Goal: Task Accomplishment & Management: Manage account settings

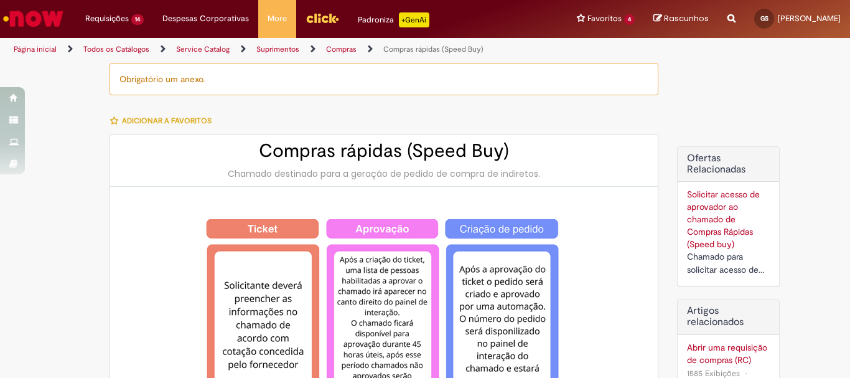
select select "**********"
select select "*******"
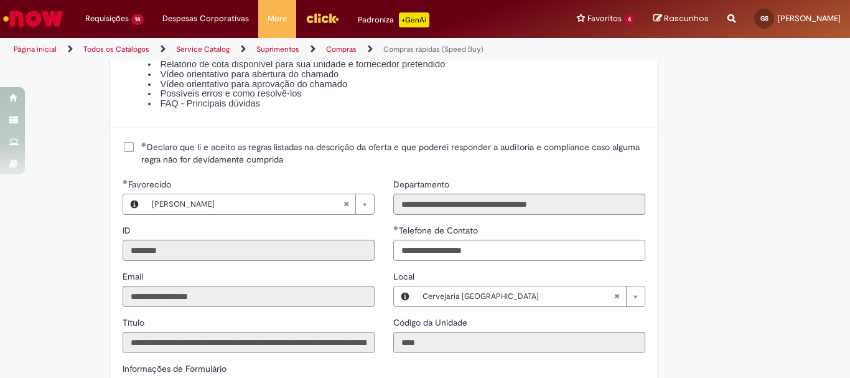
scroll to position [1307, 0]
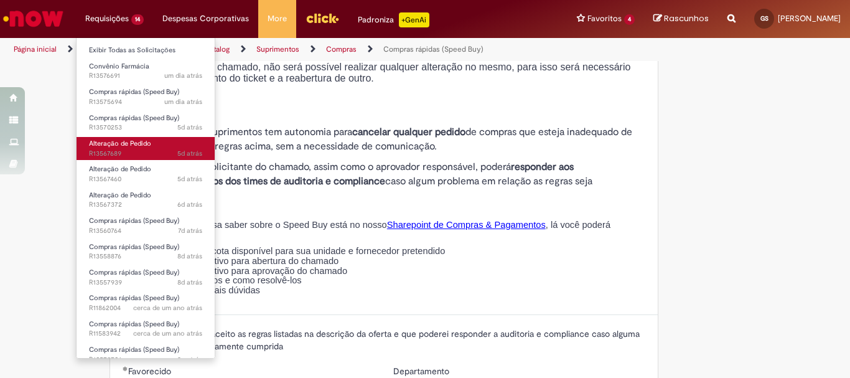
click at [108, 142] on span "Alteração de Pedido" at bounding box center [120, 143] width 62 height 9
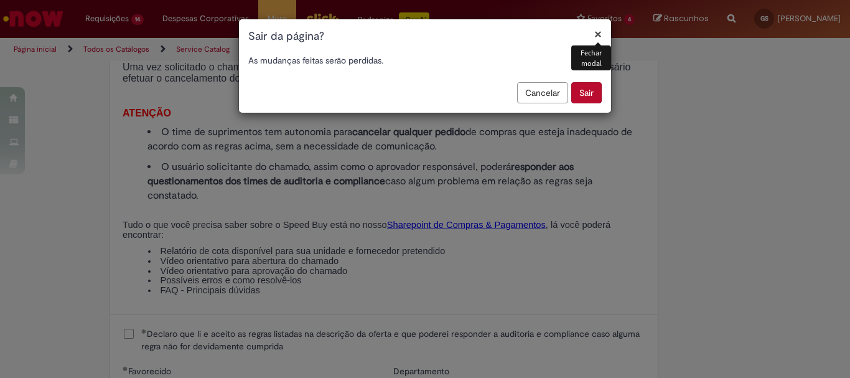
drag, startPoint x: 582, startPoint y: 91, endPoint x: 567, endPoint y: 101, distance: 17.9
click at [581, 91] on button "Sair" at bounding box center [586, 92] width 30 height 21
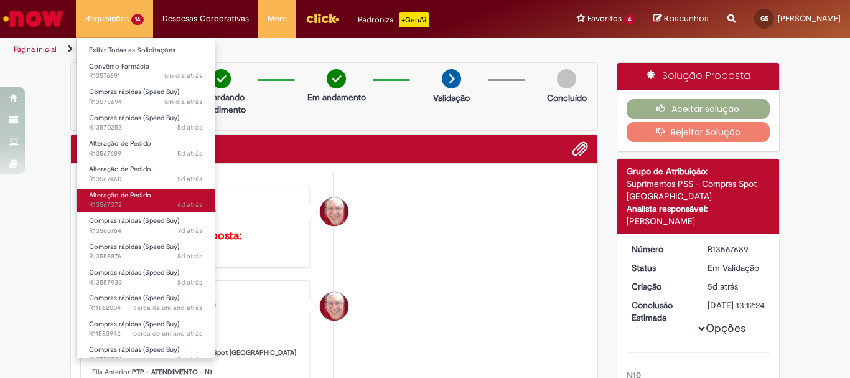
click at [136, 189] on link "Alteração de Pedido 6d atrás 6 dias atrás R13567372" at bounding box center [146, 200] width 138 height 23
click at [159, 191] on link "Alteração de Pedido 6d atrás 6 dias atrás R13567372" at bounding box center [146, 200] width 138 height 23
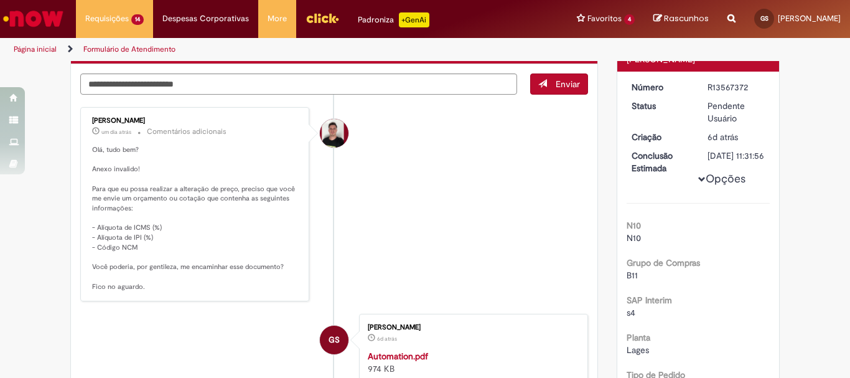
scroll to position [62, 0]
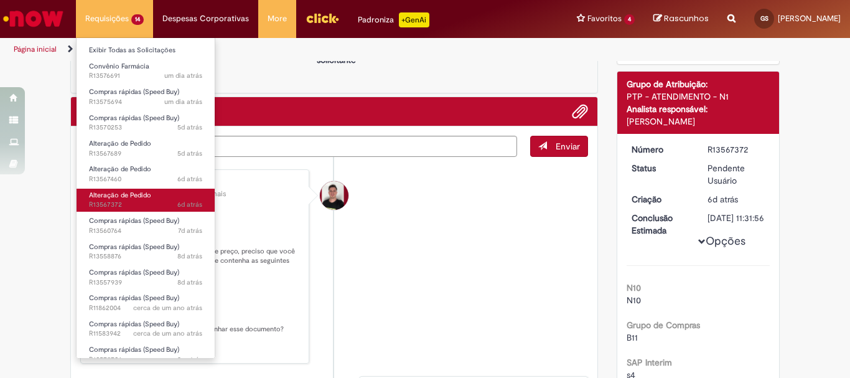
click at [128, 198] on span "Alteração de Pedido" at bounding box center [120, 194] width 62 height 9
click at [131, 195] on span "Alteração de Pedido" at bounding box center [120, 194] width 62 height 9
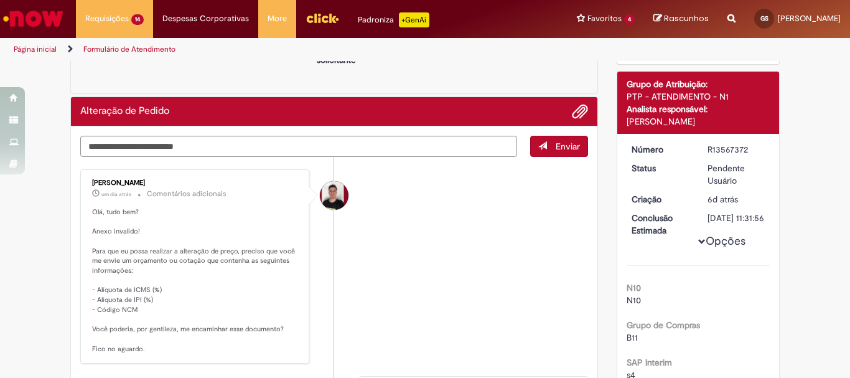
scroll to position [0, 0]
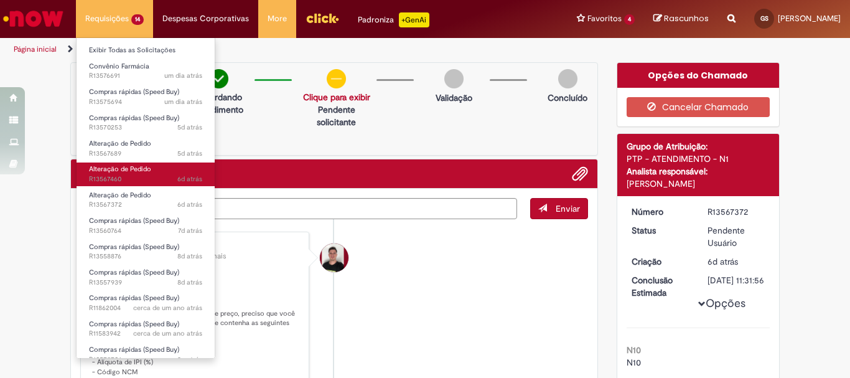
click at [129, 169] on span "Alteração de Pedido" at bounding box center [120, 168] width 62 height 9
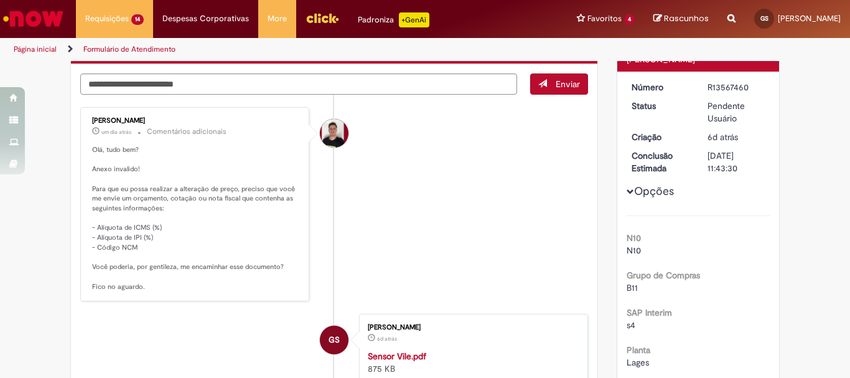
scroll to position [311, 0]
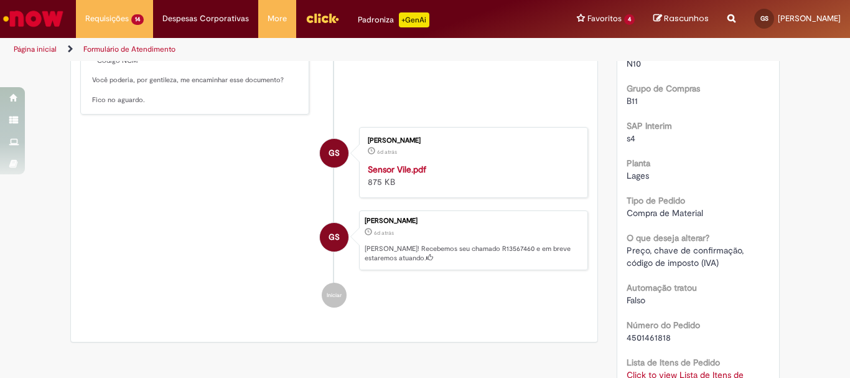
click at [391, 170] on strong "Sensor Vile.pdf" at bounding box center [397, 169] width 58 height 11
click at [401, 170] on strong "Sensor Vile.pdf" at bounding box center [397, 169] width 58 height 11
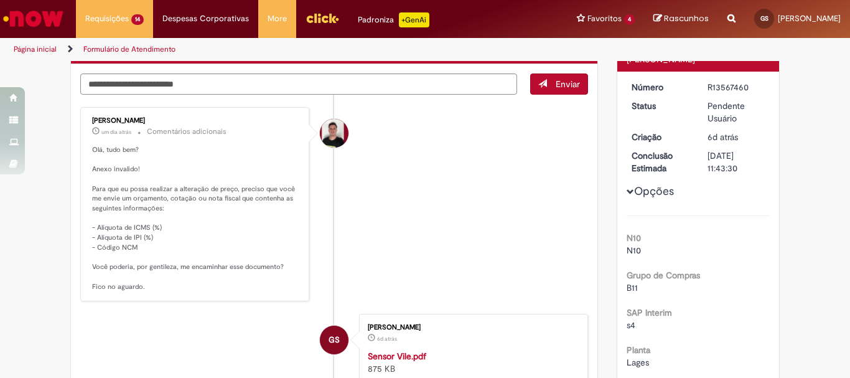
scroll to position [0, 0]
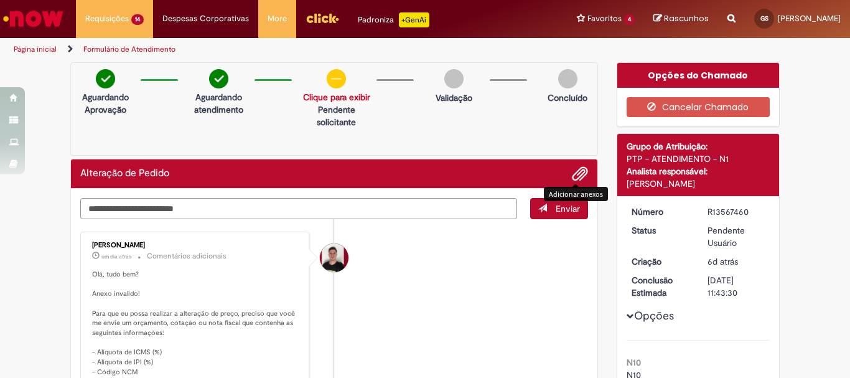
click at [574, 169] on span "Adicionar anexos" at bounding box center [579, 174] width 15 height 15
click at [574, 170] on span "Adicionar anexos" at bounding box center [579, 174] width 15 height 15
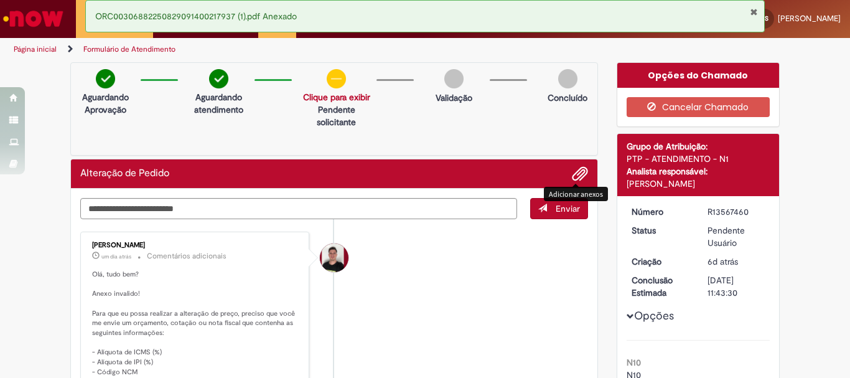
click at [578, 170] on span "Adicionar anexos" at bounding box center [579, 174] width 15 height 15
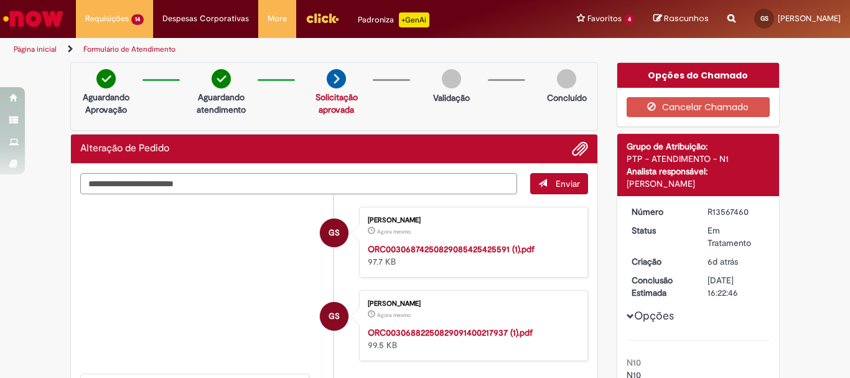
click at [100, 186] on textarea "Digite sua mensagem aqui..." at bounding box center [298, 183] width 437 height 21
type textarea "*******"
click at [557, 180] on span "Enviar" at bounding box center [568, 183] width 24 height 11
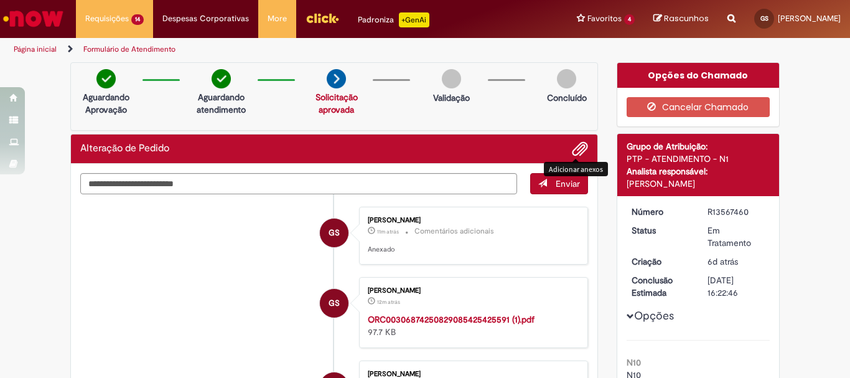
click at [572, 149] on span "Adicionar anexos" at bounding box center [579, 149] width 15 height 15
